Goal: Information Seeking & Learning: Check status

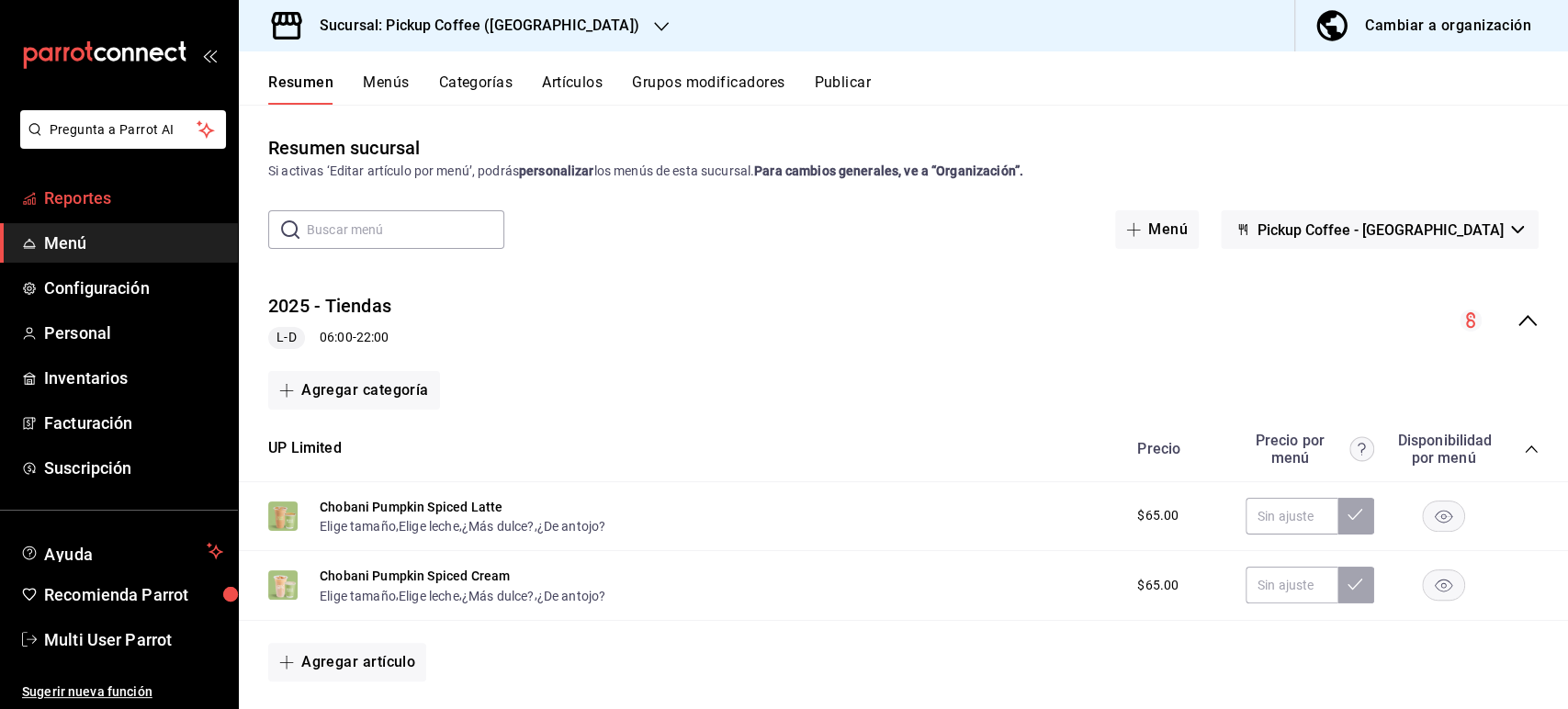
click at [95, 200] on span "Reportes" at bounding box center [133, 198] width 179 height 24
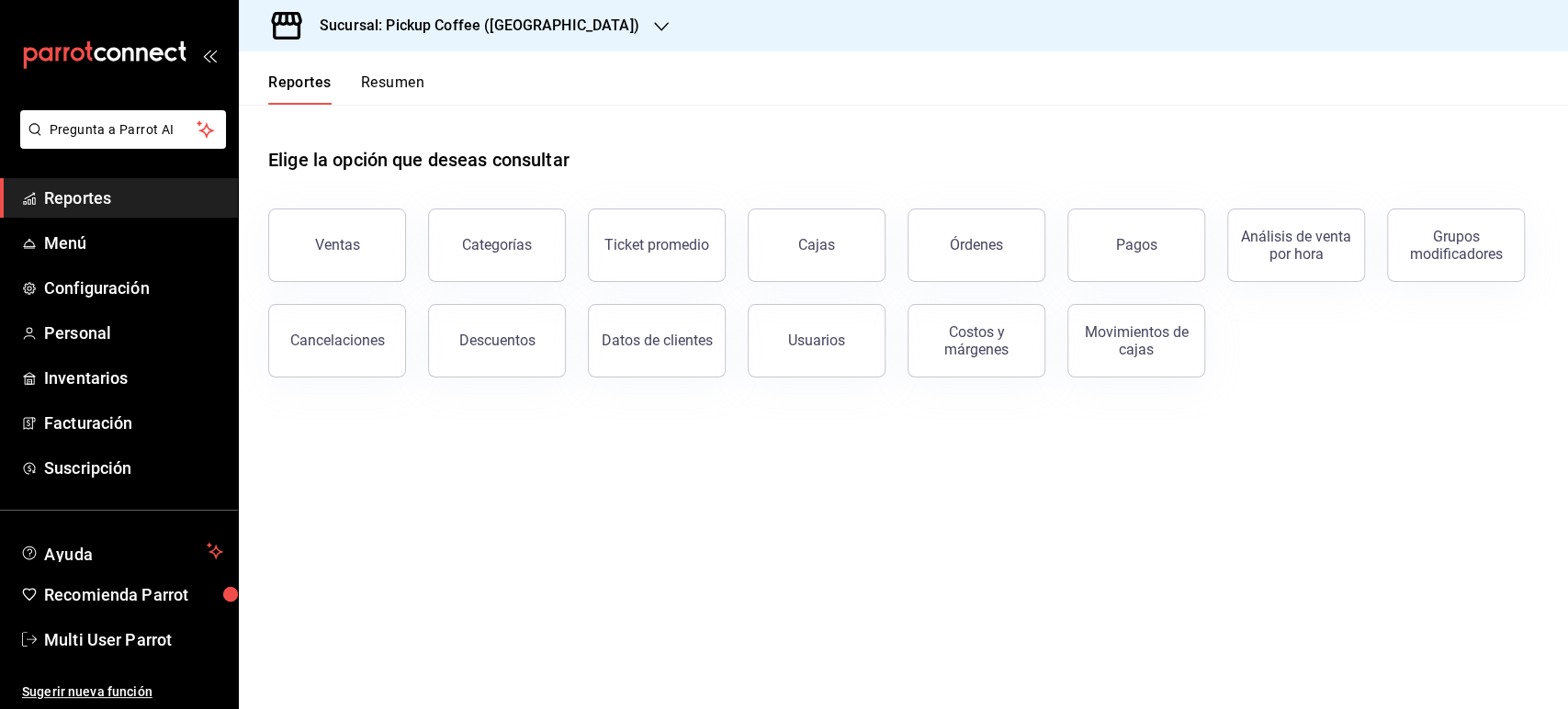
click at [411, 71] on div "Reportes Resumen" at bounding box center [332, 78] width 186 height 53
click at [404, 82] on button "Resumen" at bounding box center [393, 88] width 64 height 31
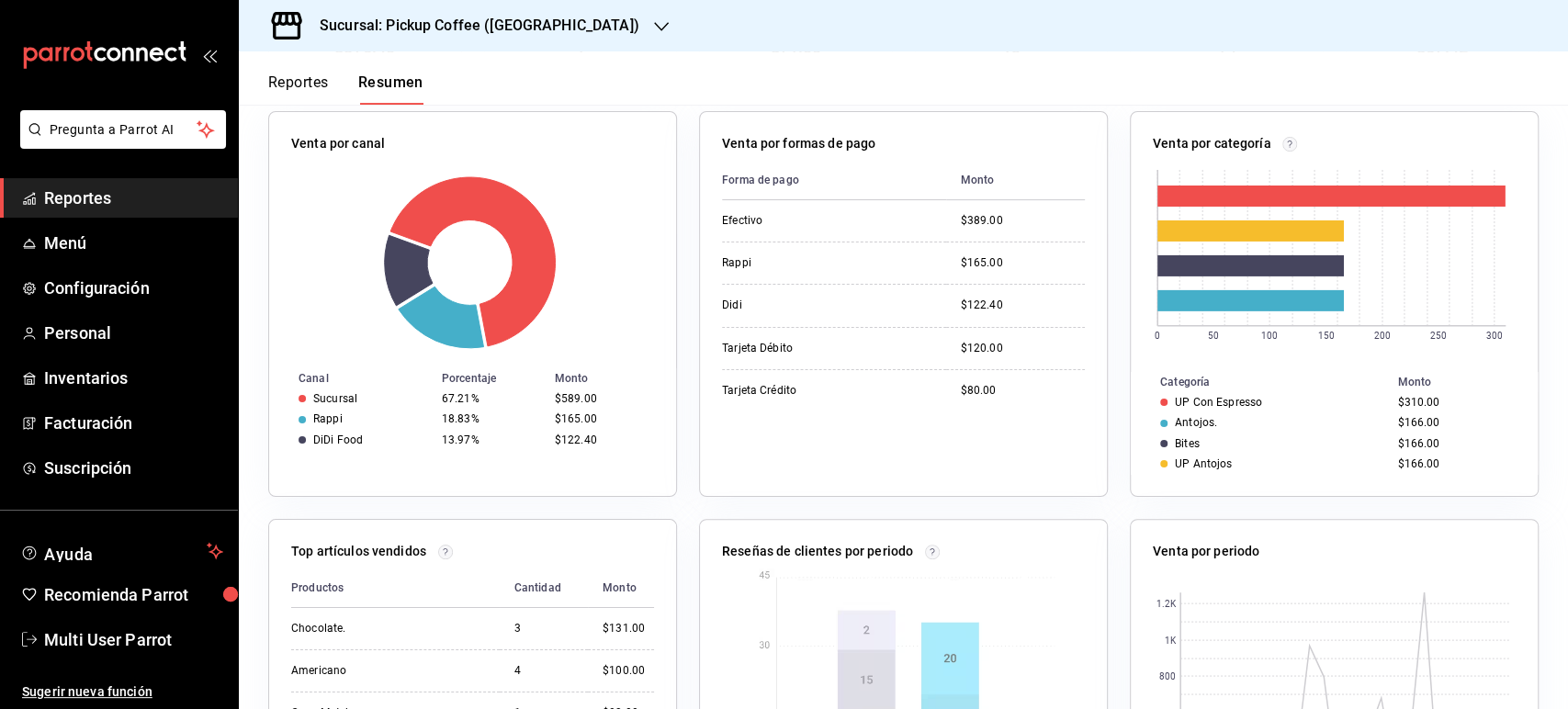
scroll to position [102, 0]
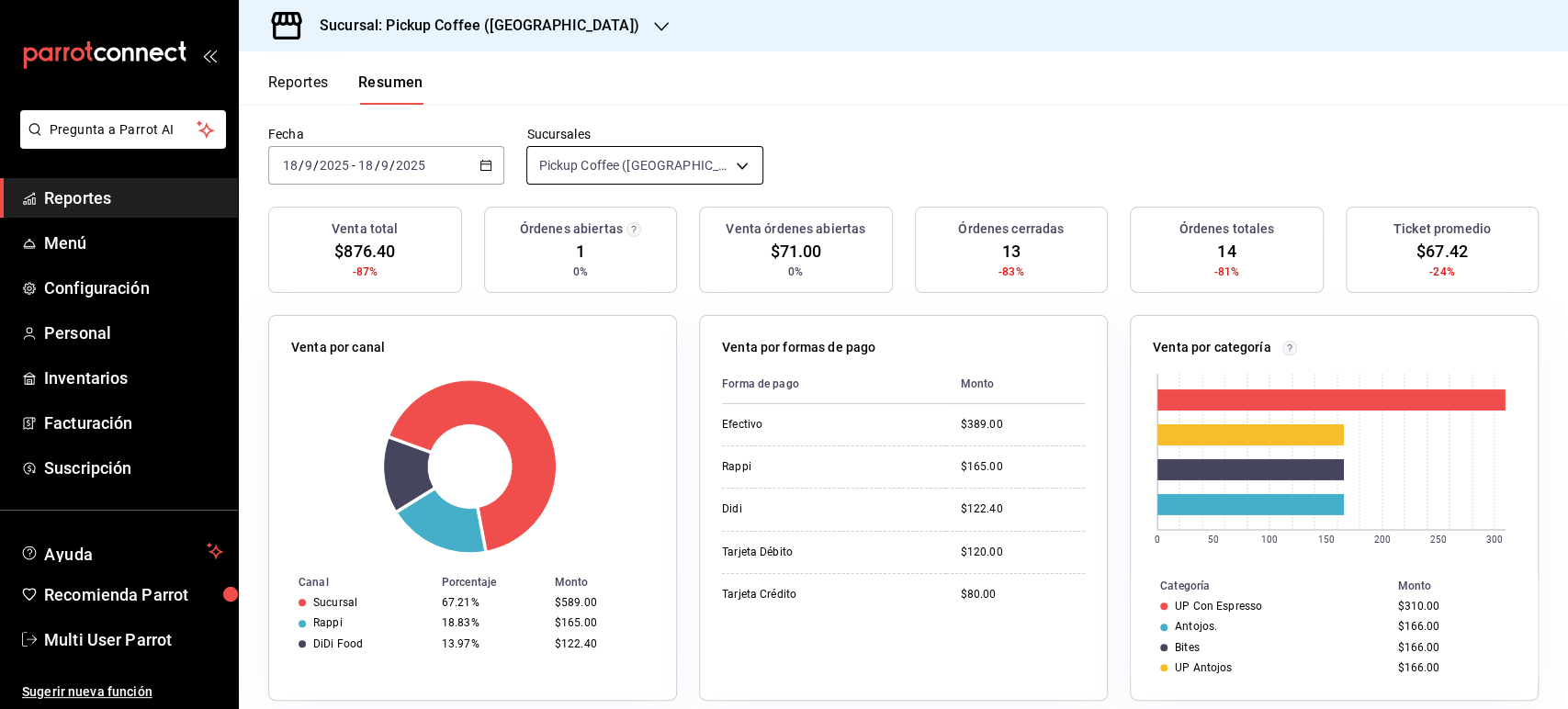
click at [728, 157] on body "Pregunta a Parrot AI Reportes Menú Configuración Personal Inventarios Facturaci…" at bounding box center [784, 354] width 1568 height 709
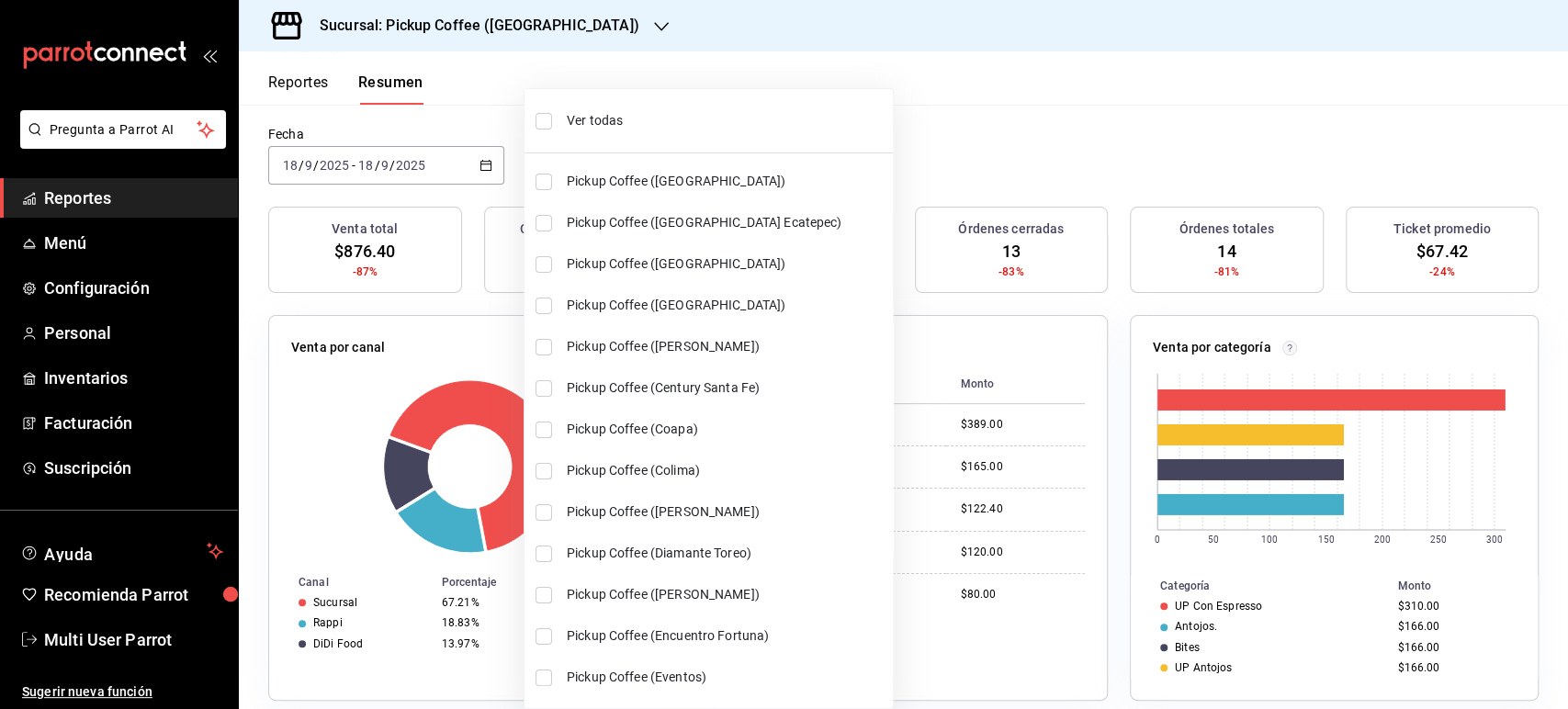
click at [612, 227] on span "Pickup Coffee ([GEOGRAPHIC_DATA] Ecatepec)" at bounding box center [726, 222] width 319 height 20
type input "[object Object],[object Object]"
checkbox input "true"
click at [612, 227] on span "Pickup Coffee ([GEOGRAPHIC_DATA] Ecatepec)" at bounding box center [726, 222] width 319 height 20
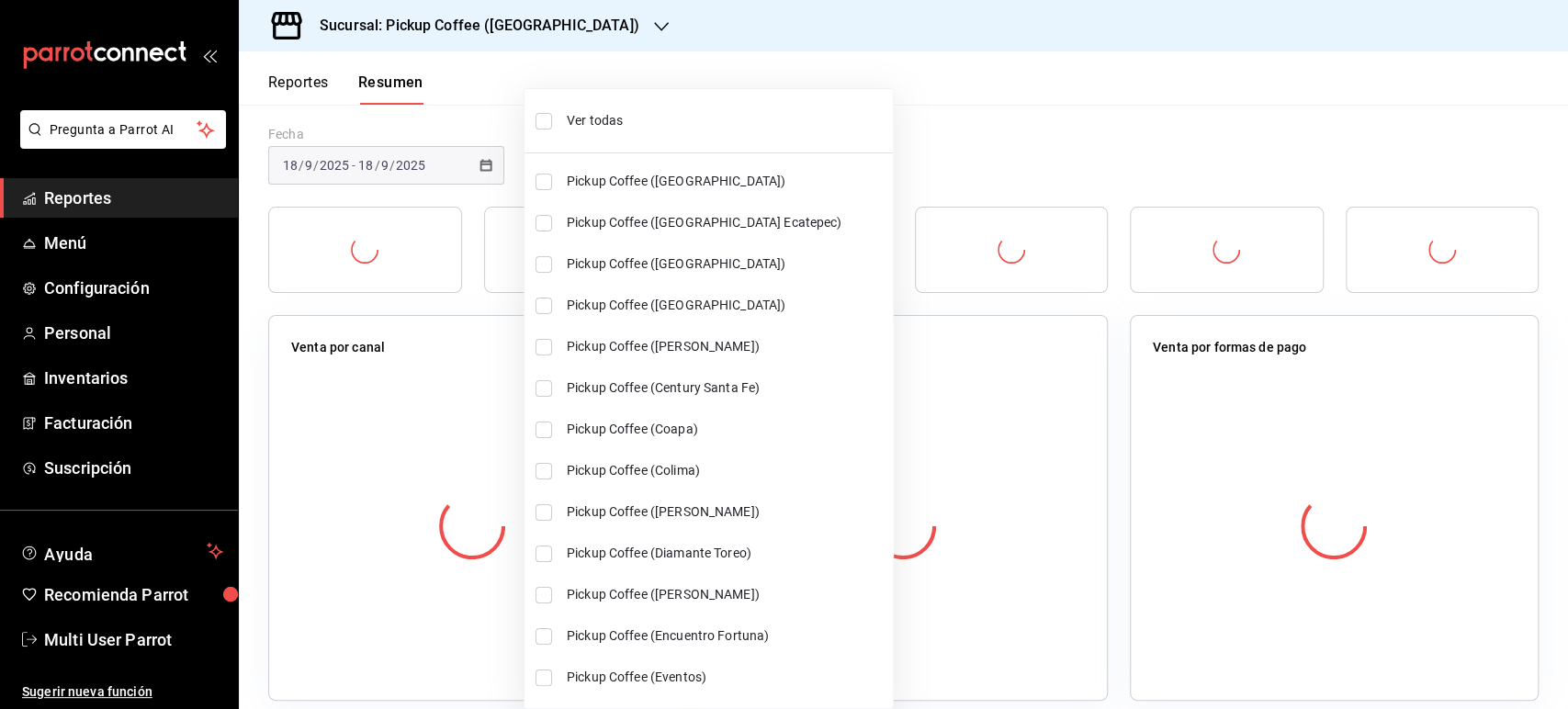
type input "[object Object]"
checkbox input "false"
click at [559, 119] on li "Ver todas" at bounding box center [708, 121] width 368 height 49
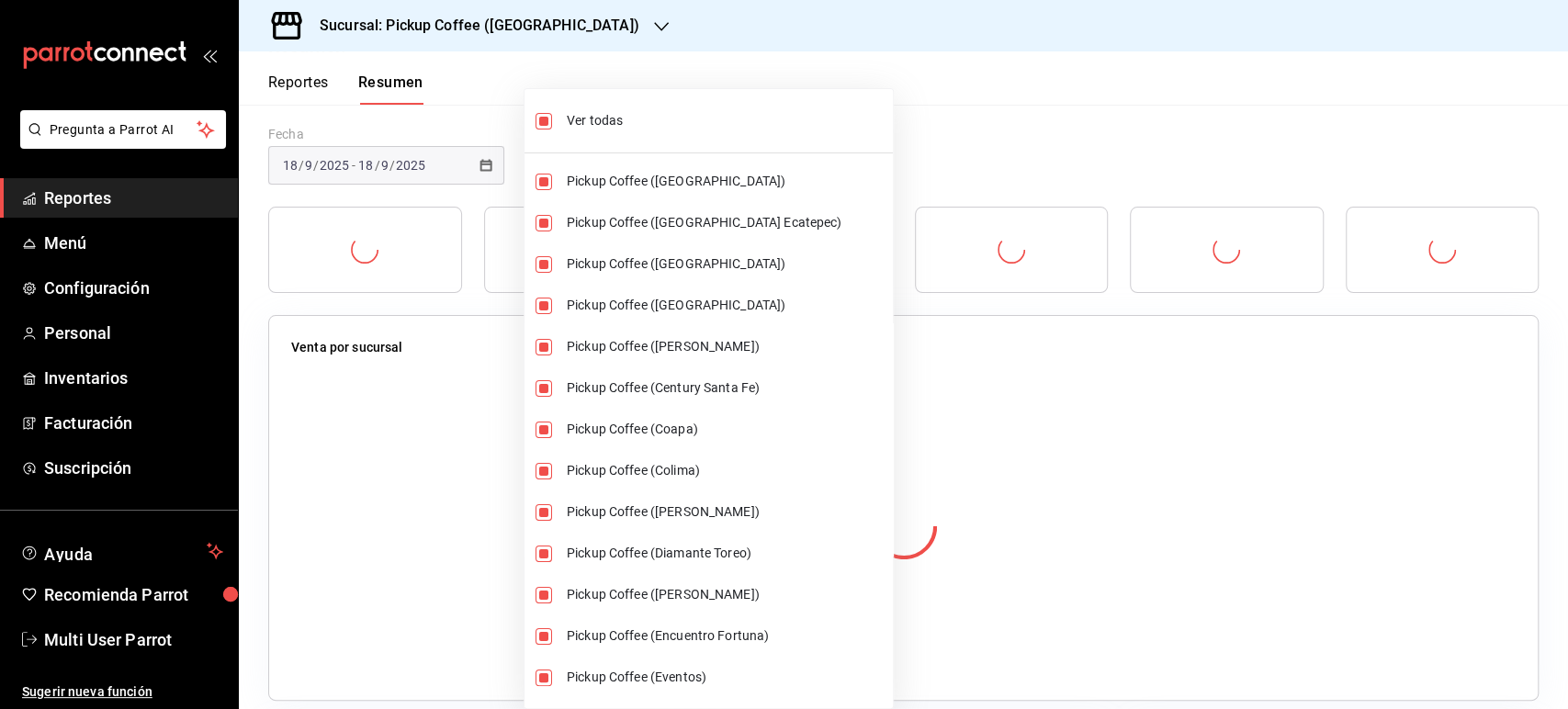
type input "[object Object],[object Object],[object Object],[object Object],[object Object]…"
checkbox input "true"
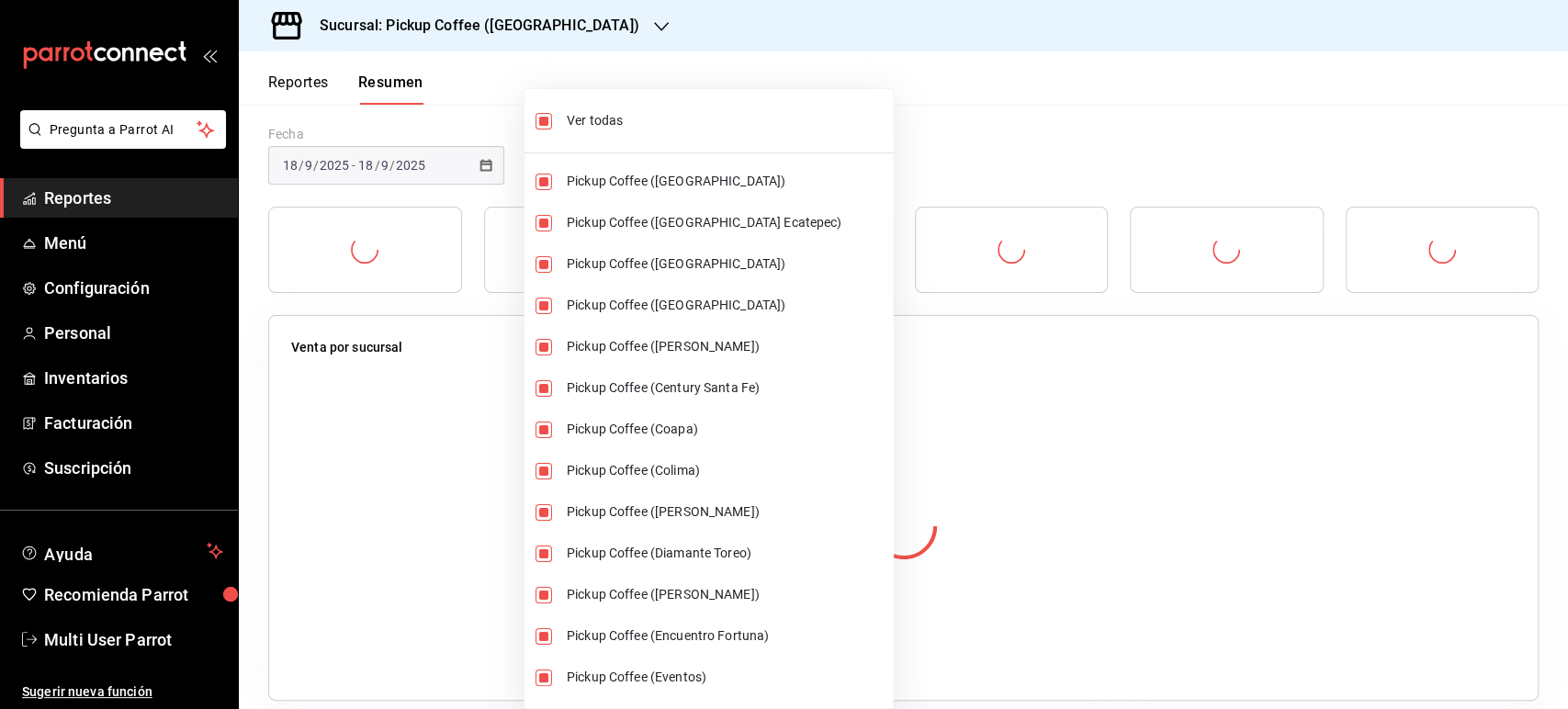
checkbox input "true"
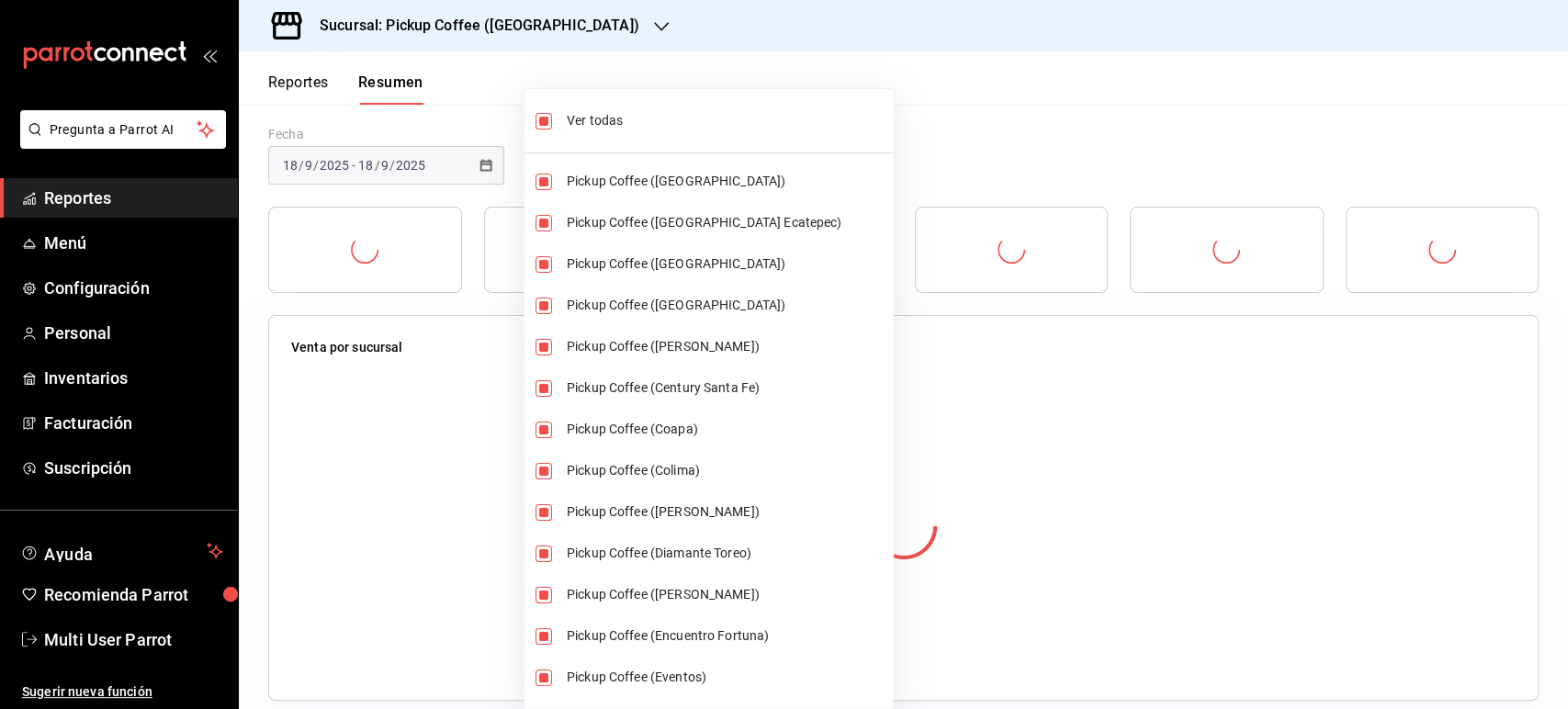
checkbox input "true"
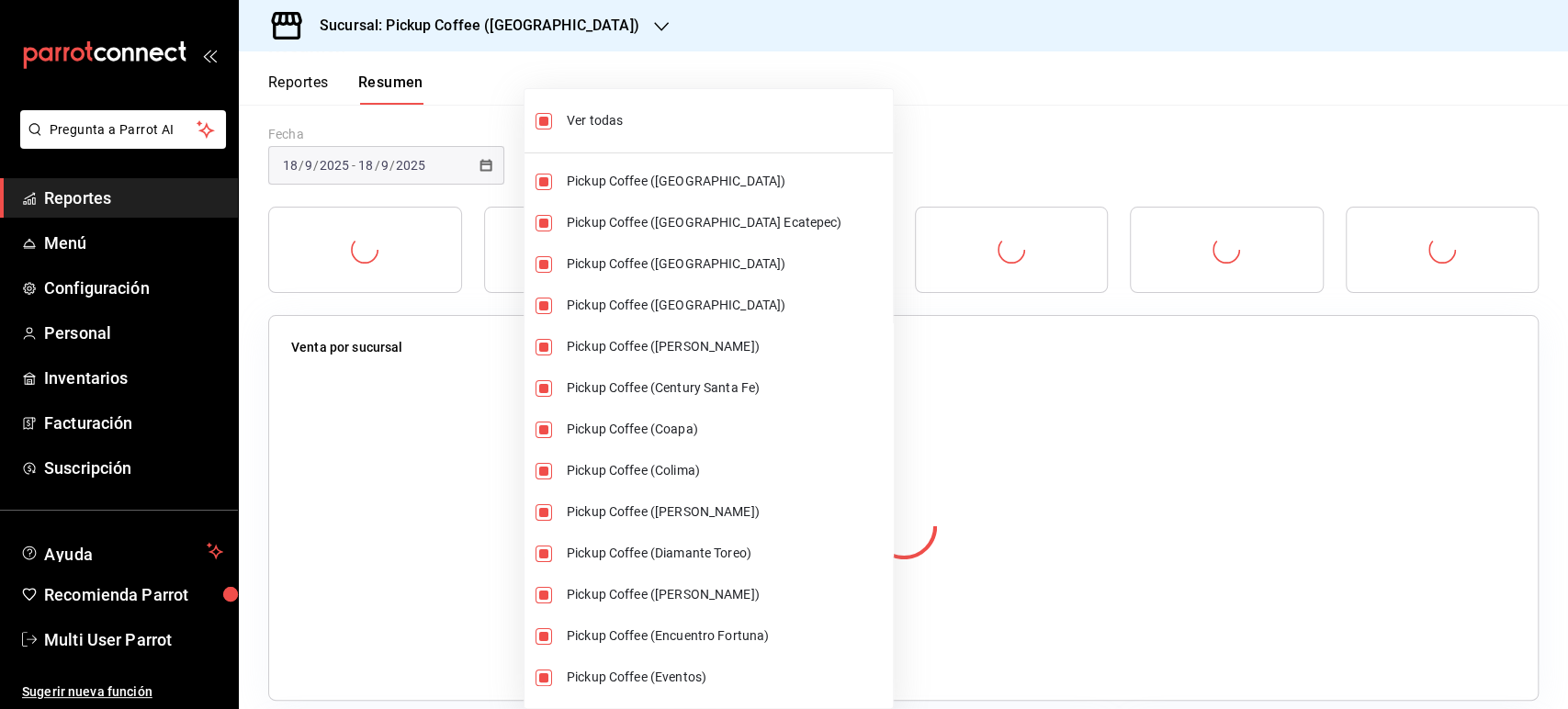
checkbox input "true"
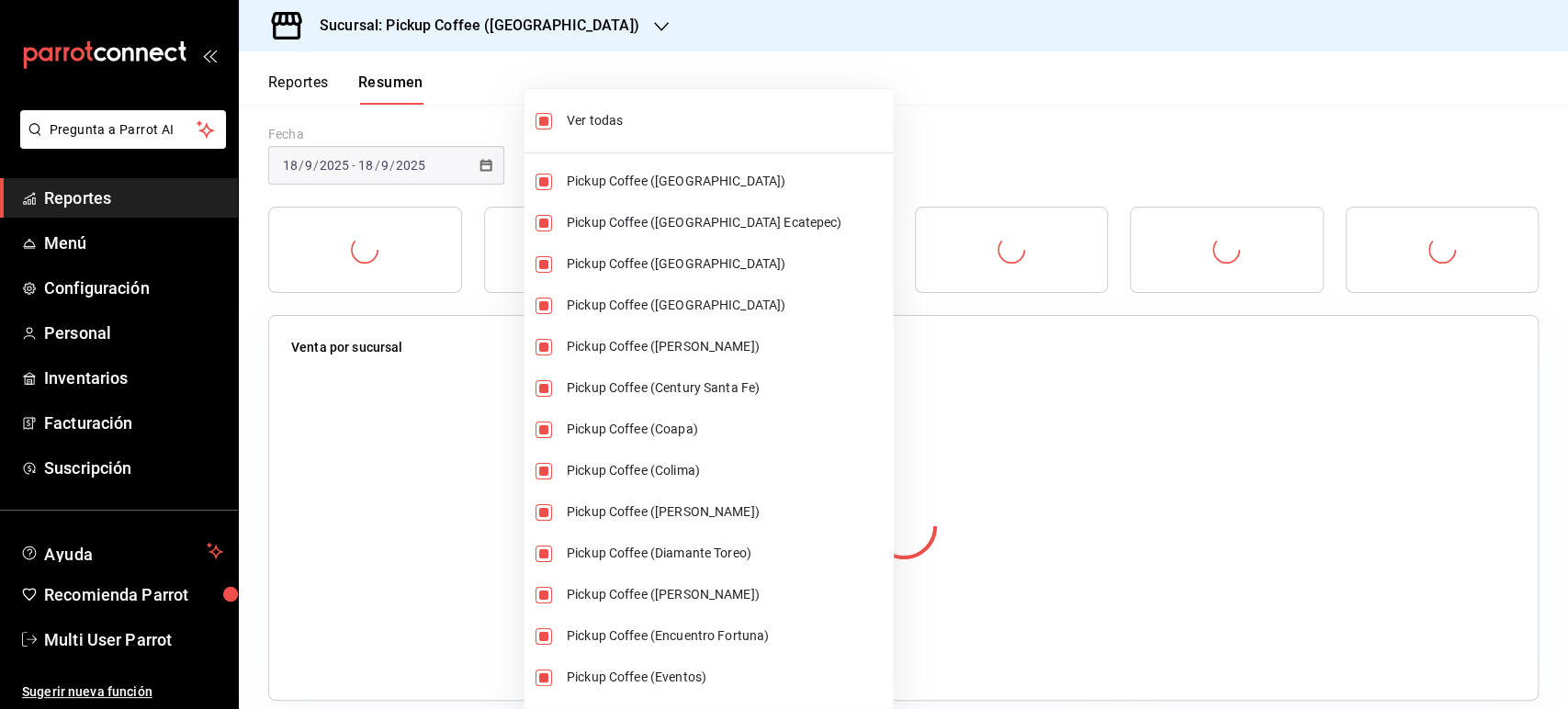
checkbox input "true"
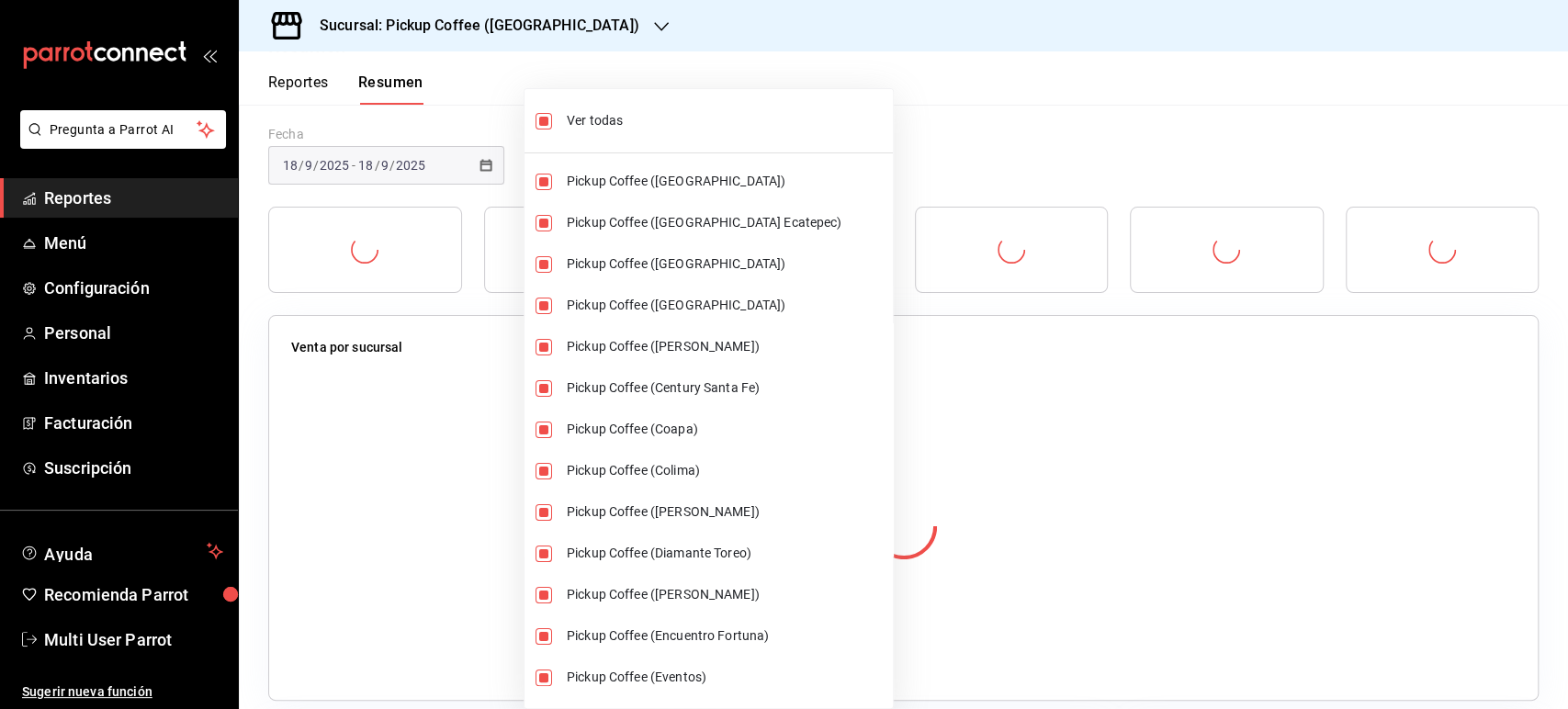
checkbox input "true"
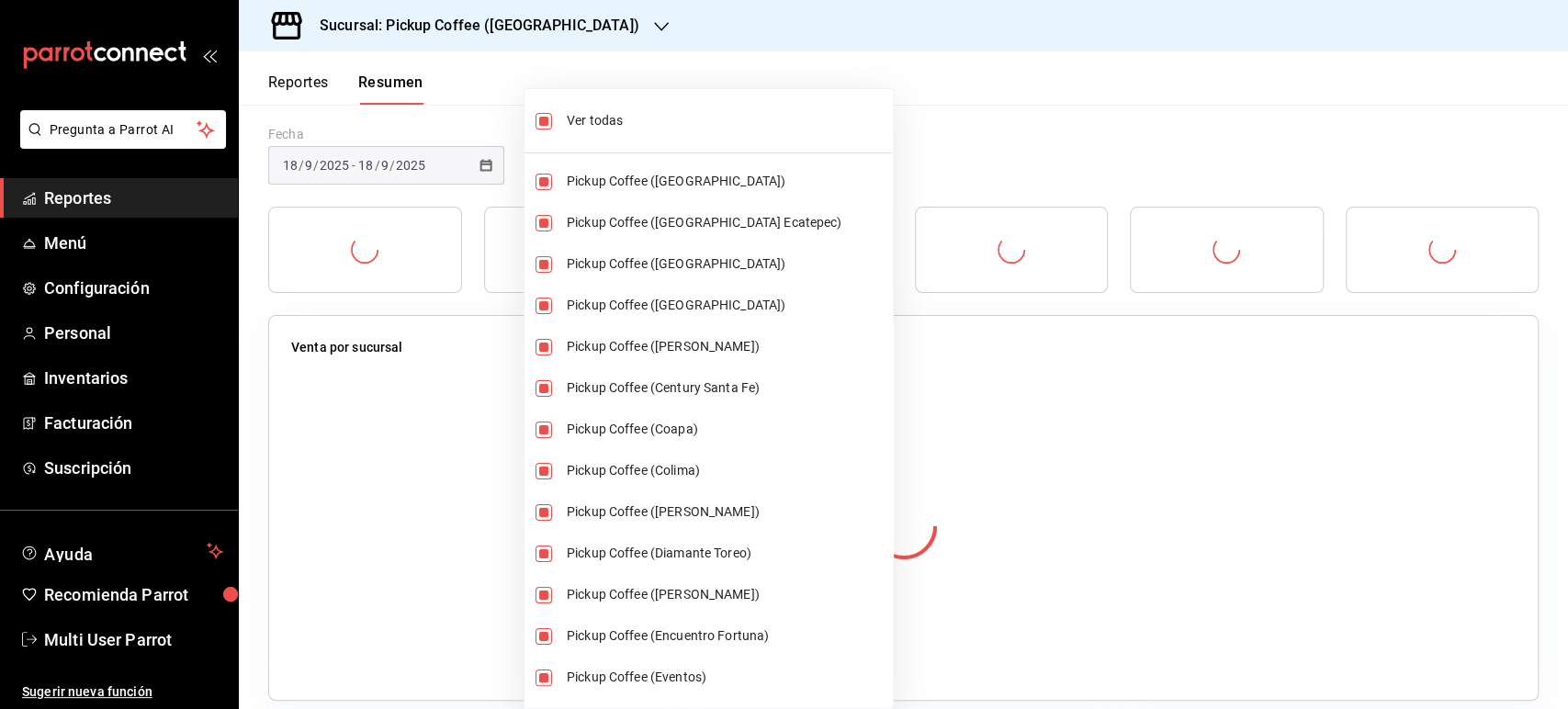
checkbox input "true"
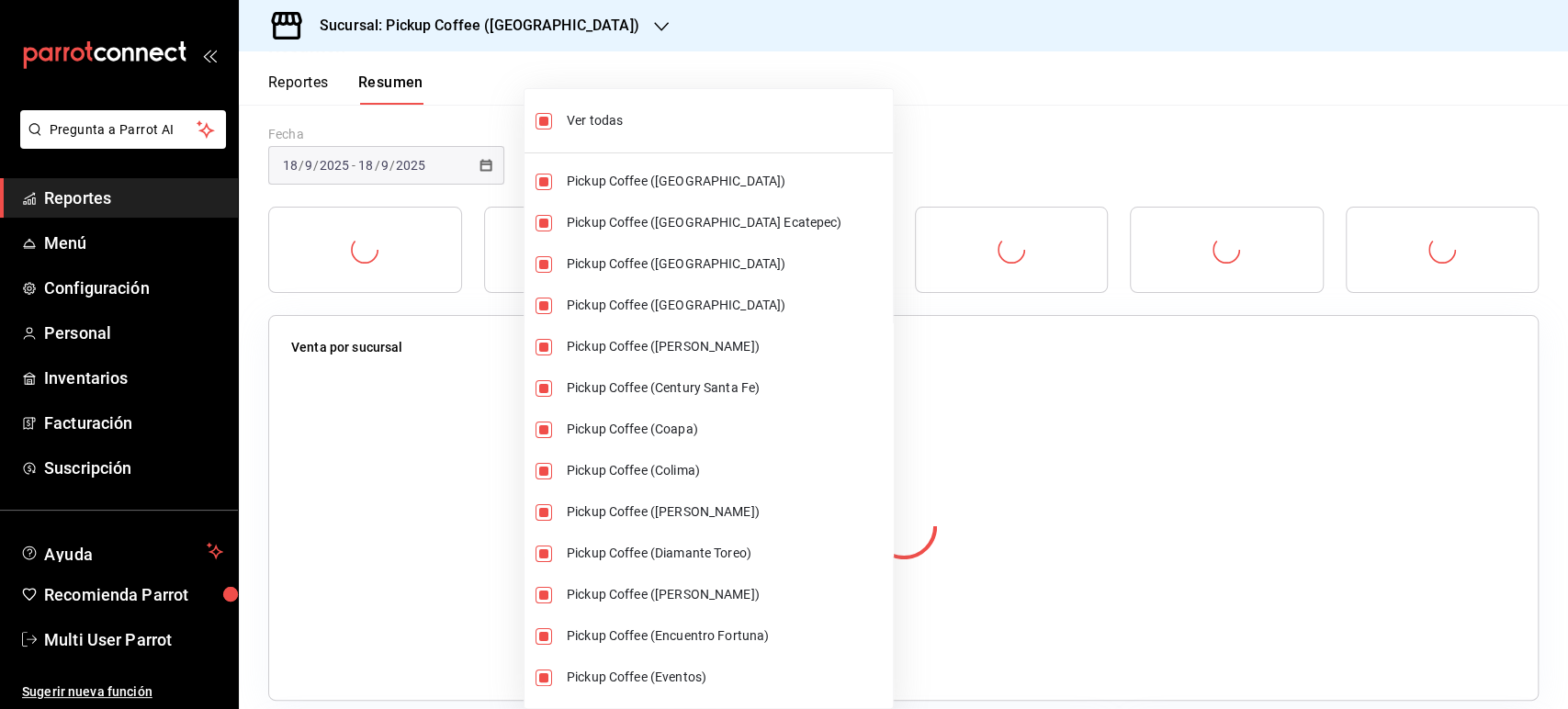
checkbox input "true"
click at [1223, 126] on div at bounding box center [784, 354] width 1568 height 709
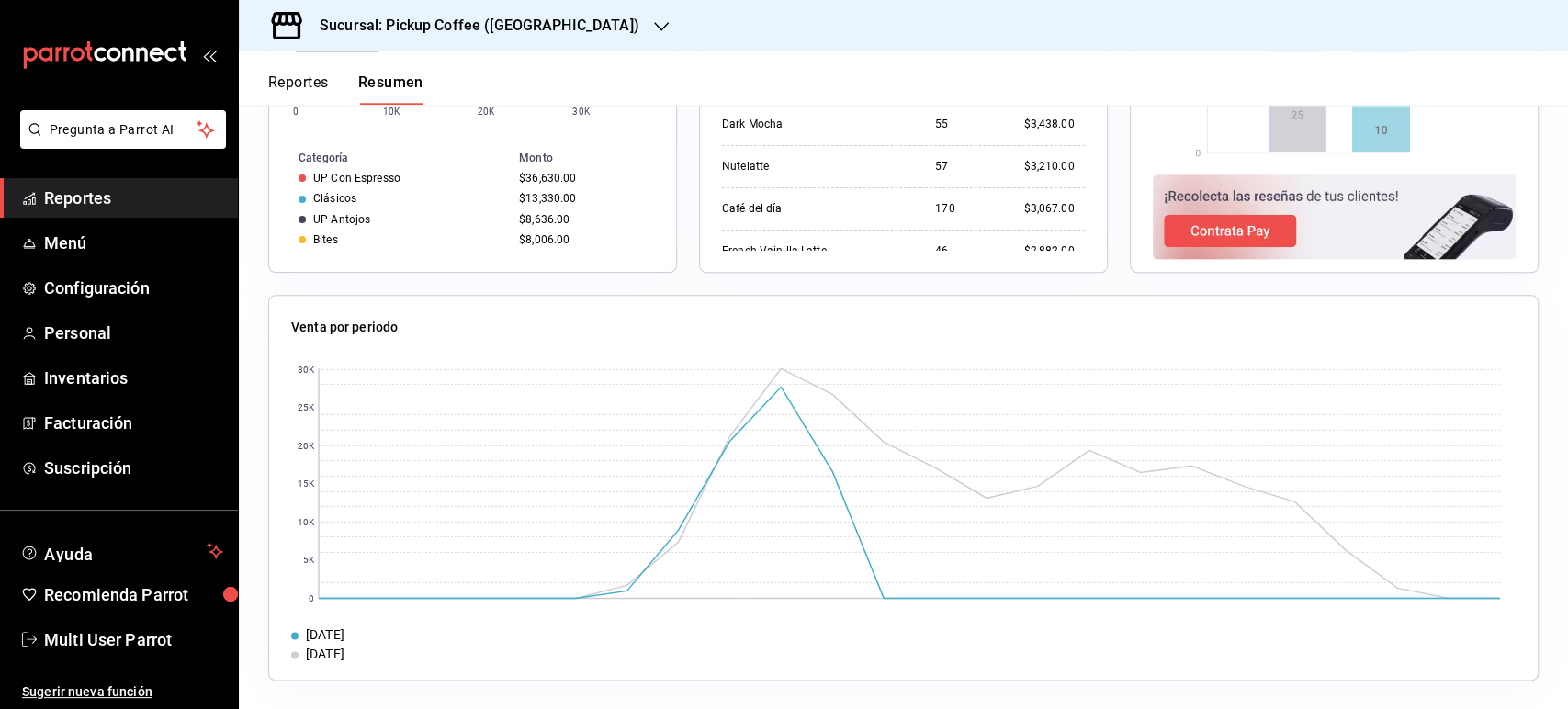
scroll to position [734, 0]
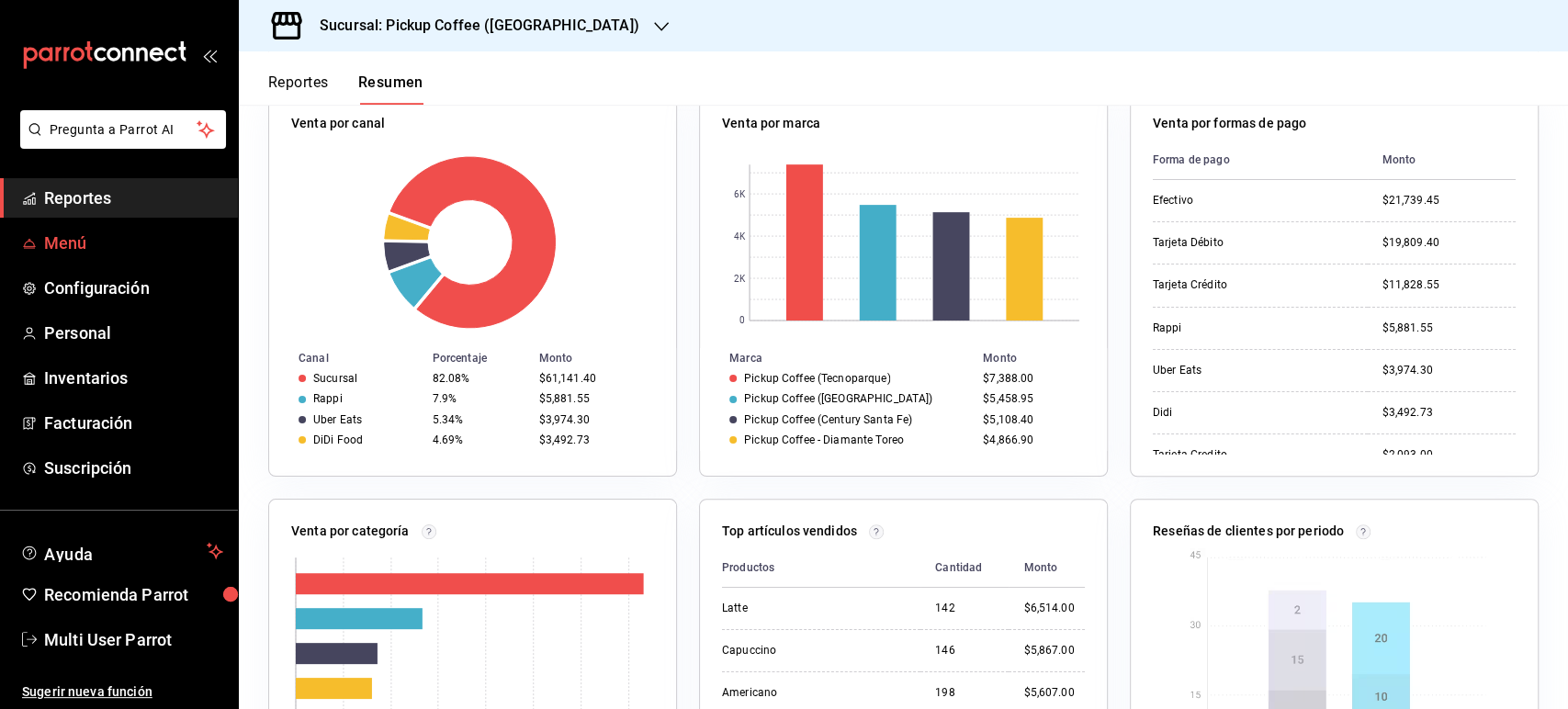
click at [148, 233] on span "Menú" at bounding box center [133, 243] width 179 height 24
